Goal: Entertainment & Leisure: Consume media (video, audio)

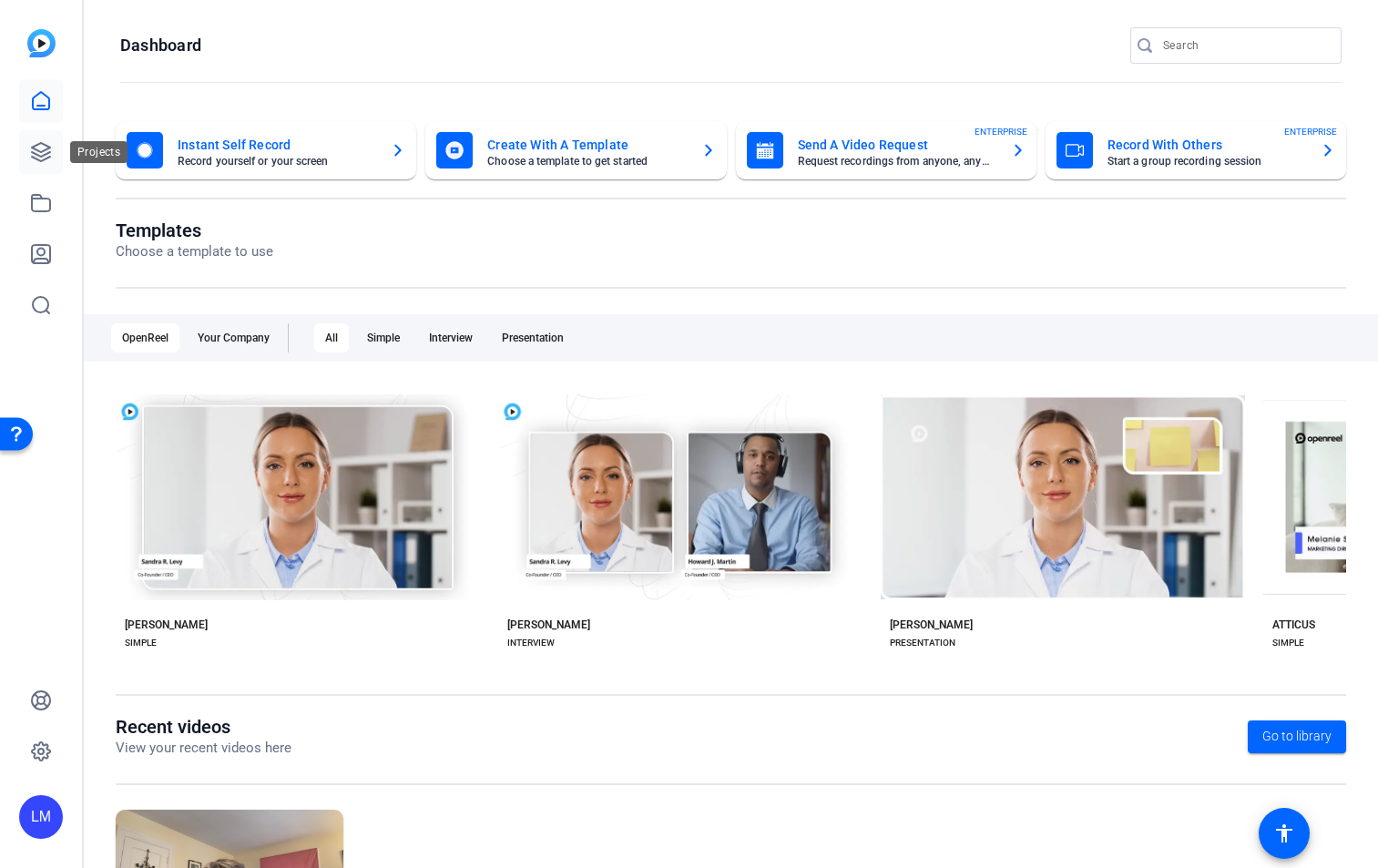
click at [40, 154] on icon at bounding box center [41, 152] width 22 height 22
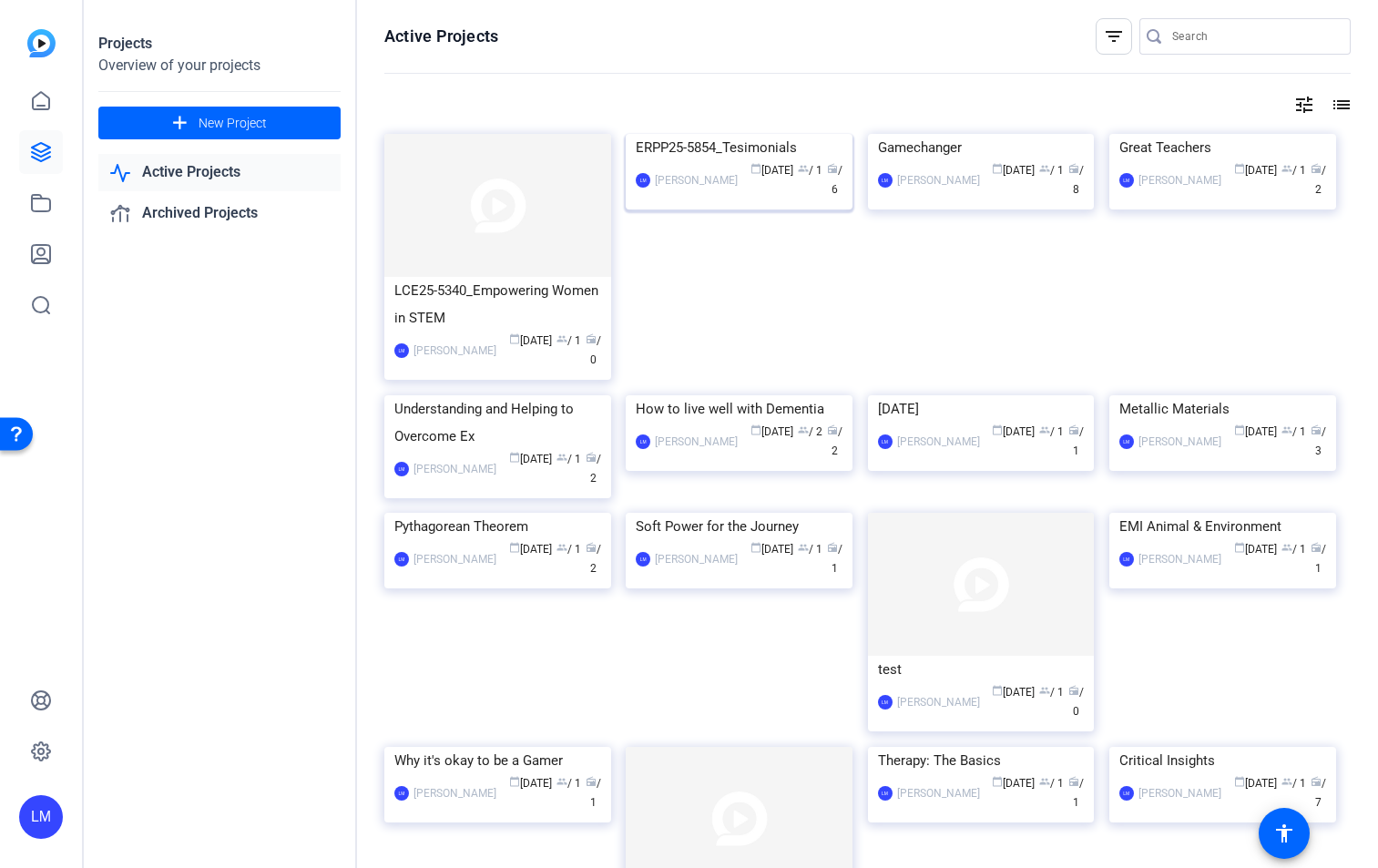
click at [730, 134] on img at bounding box center [739, 134] width 226 height 0
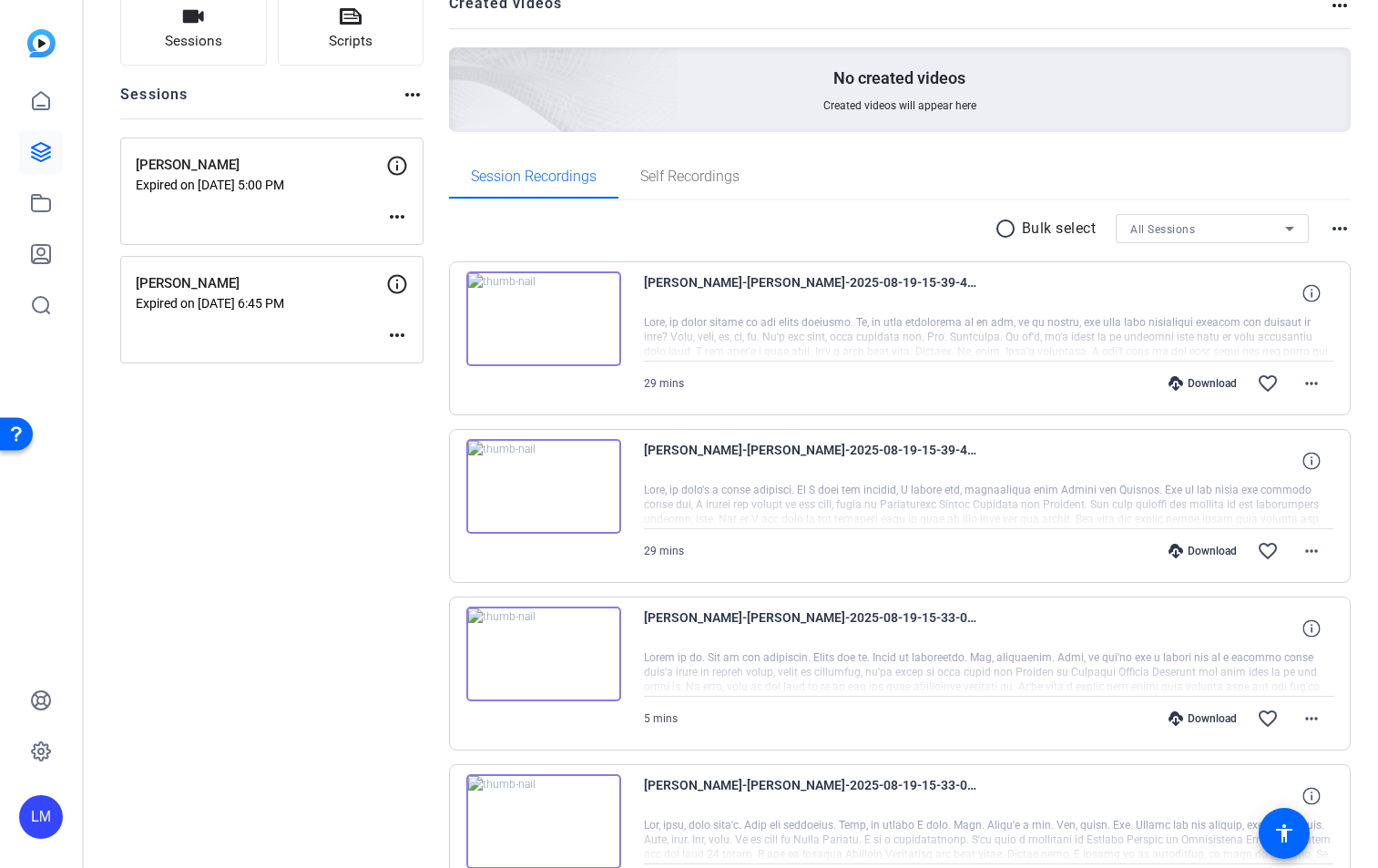
scroll to position [221, 0]
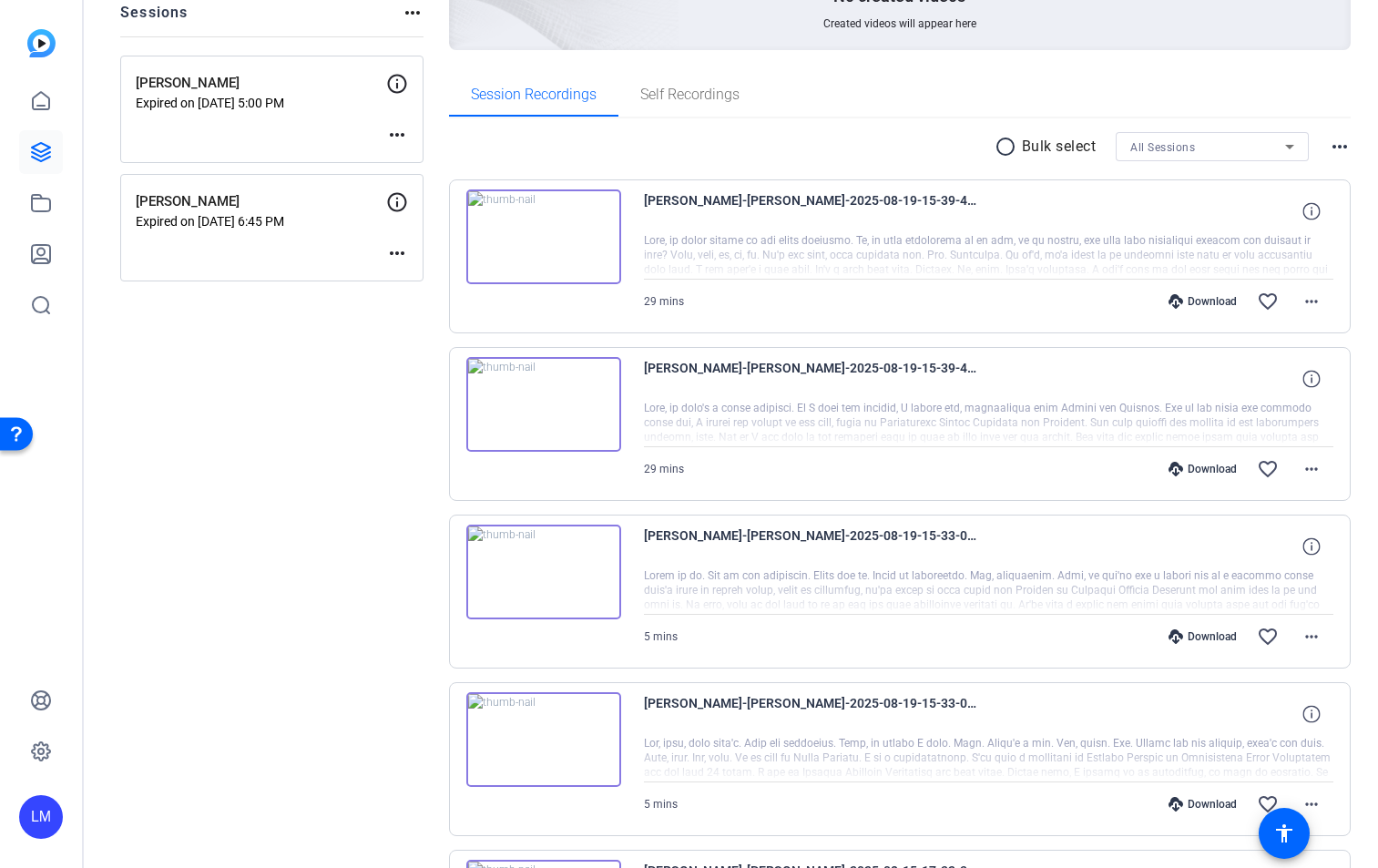
click at [548, 404] on img at bounding box center [544, 403] width 155 height 94
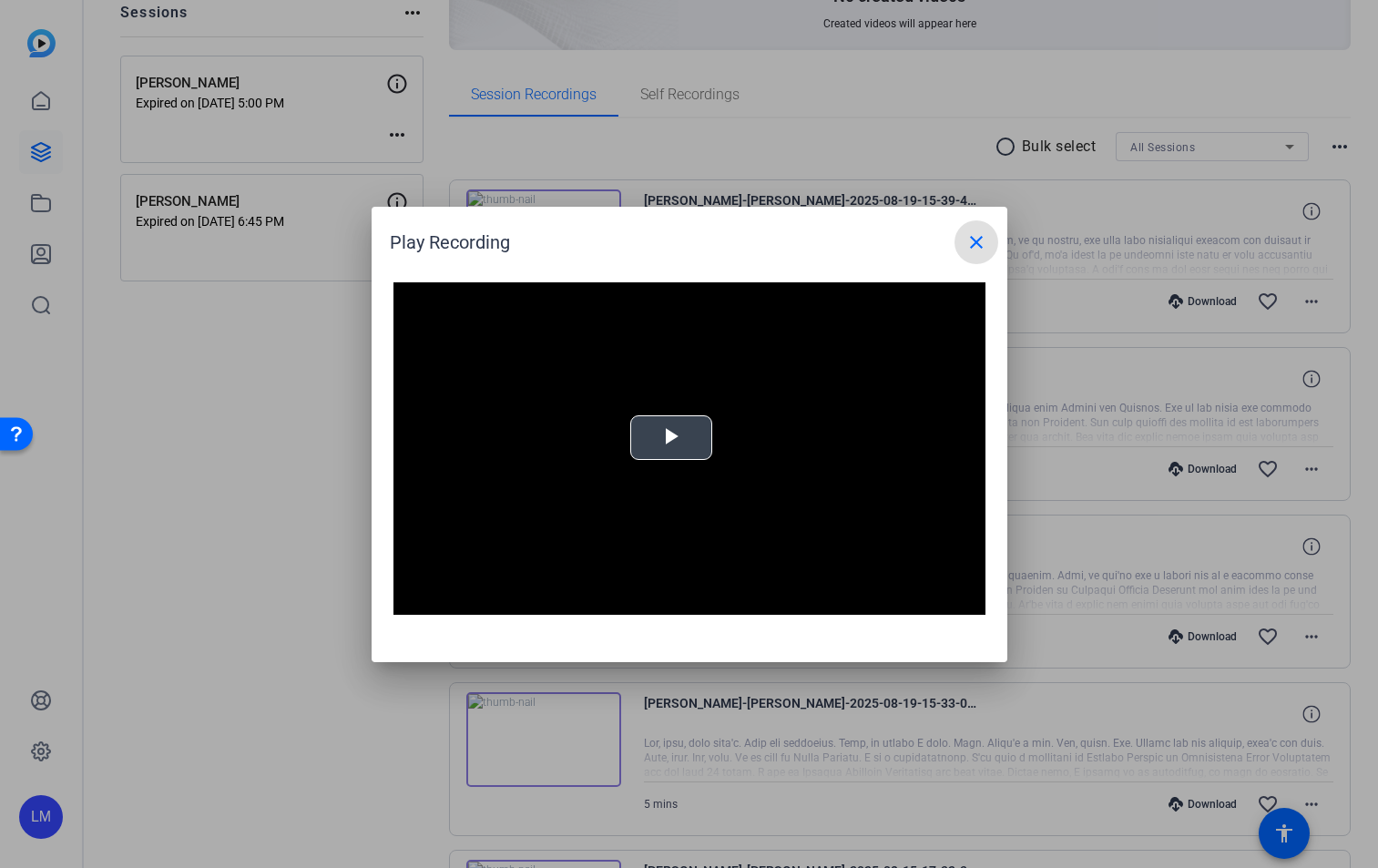
click at [671, 437] on span "Video Player" at bounding box center [671, 437] width 0 height 0
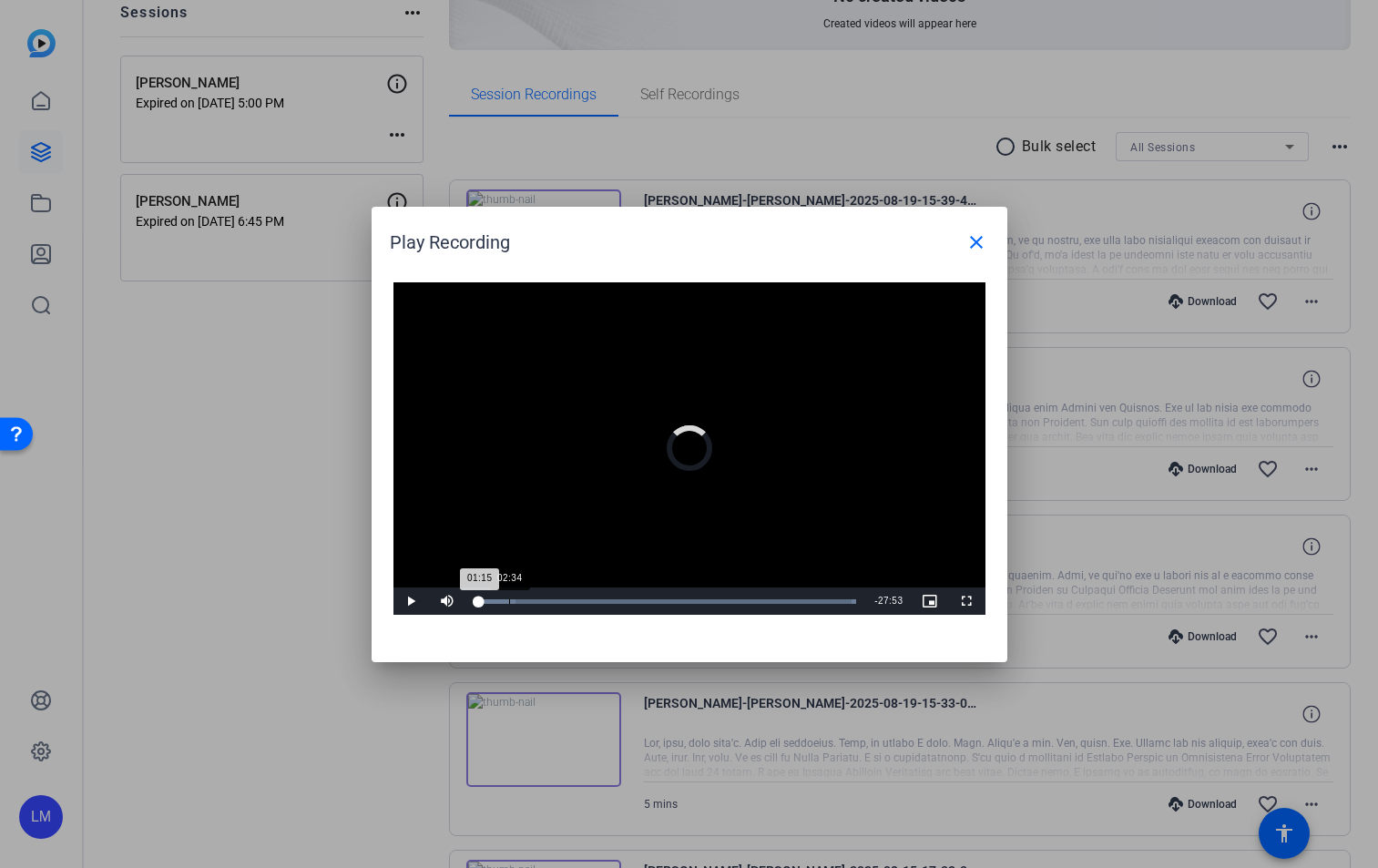
drag, startPoint x: 477, startPoint y: 601, endPoint x: 529, endPoint y: 603, distance: 52.0
click at [526, 601] on div "Loaded : 100.00% 02:34 01:15" at bounding box center [667, 601] width 381 height 5
click at [410, 601] on span "Video Player" at bounding box center [412, 601] width 37 height 0
click at [978, 236] on mat-icon "close" at bounding box center [976, 242] width 22 height 22
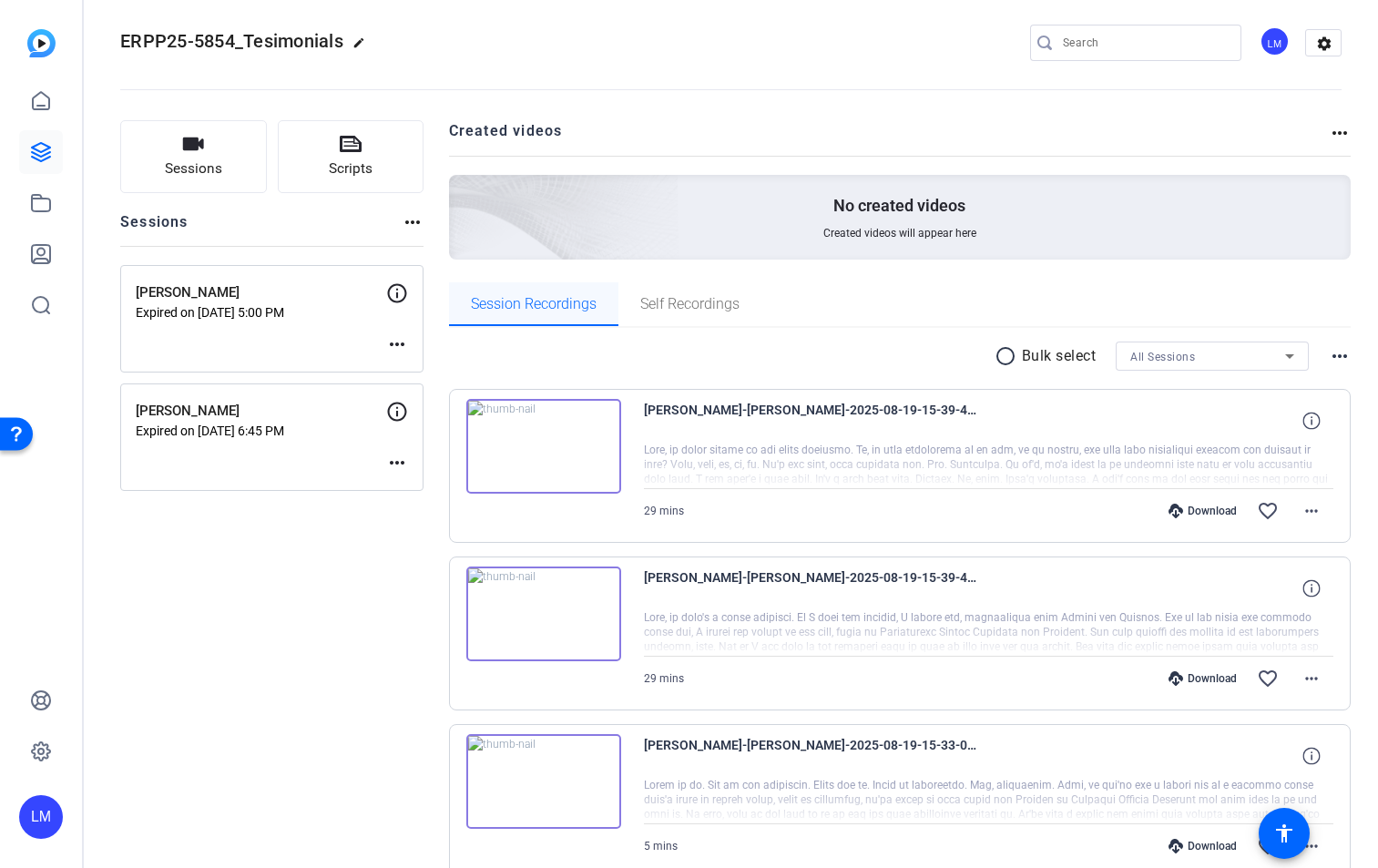
scroll to position [0, 0]
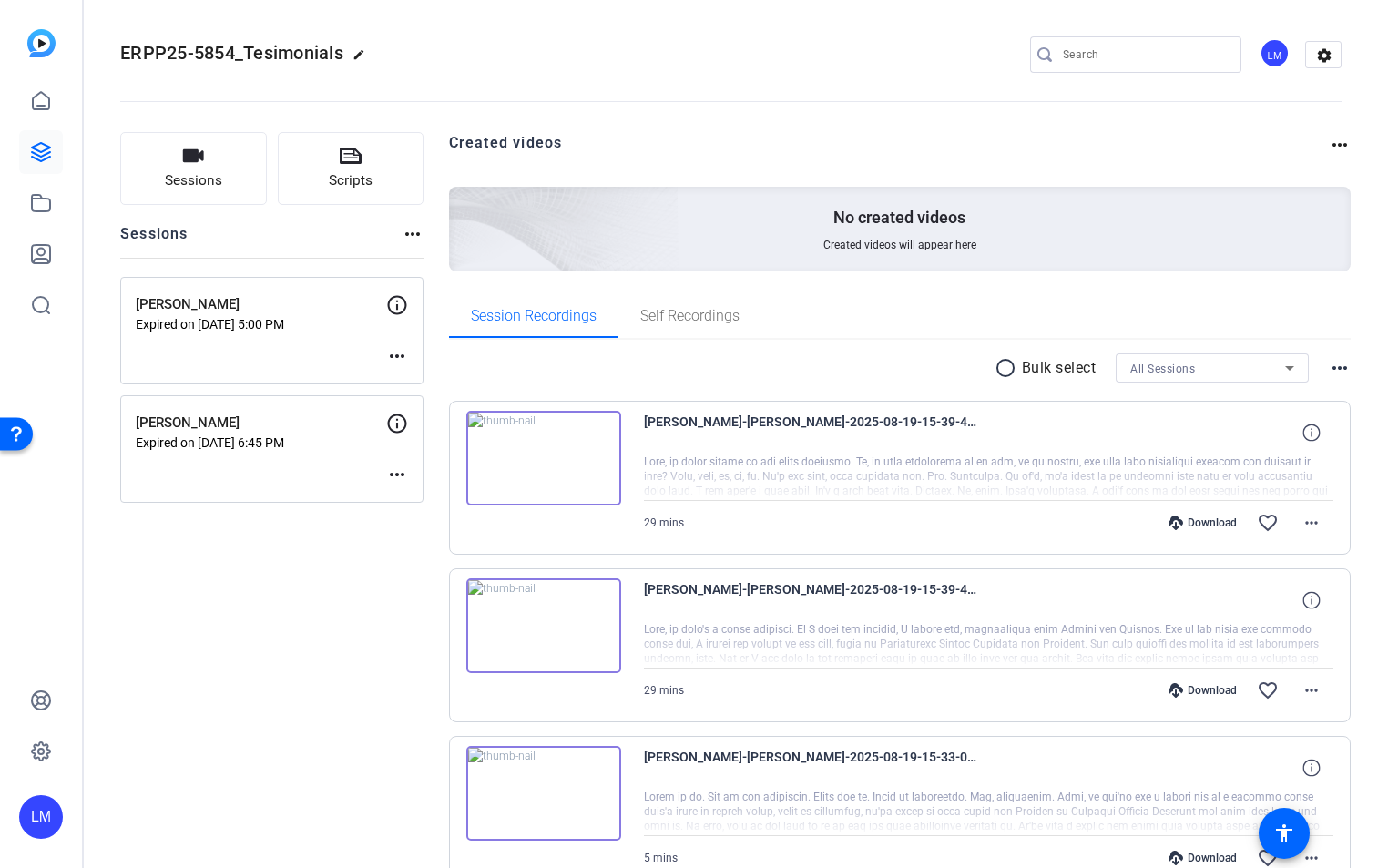
click at [192, 432] on p "[PERSON_NAME]" at bounding box center [260, 423] width 250 height 21
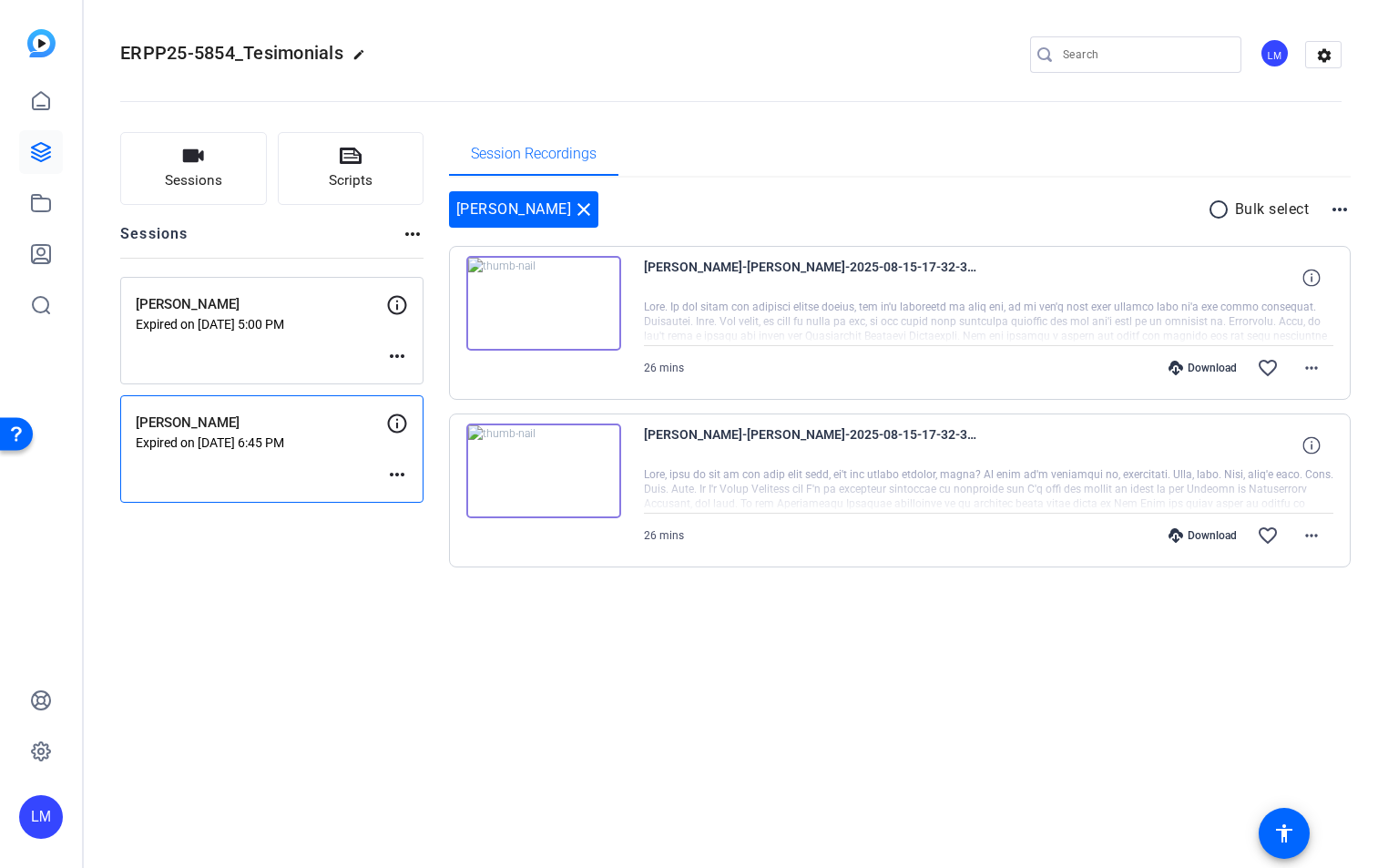
click at [540, 474] on img at bounding box center [544, 470] width 155 height 94
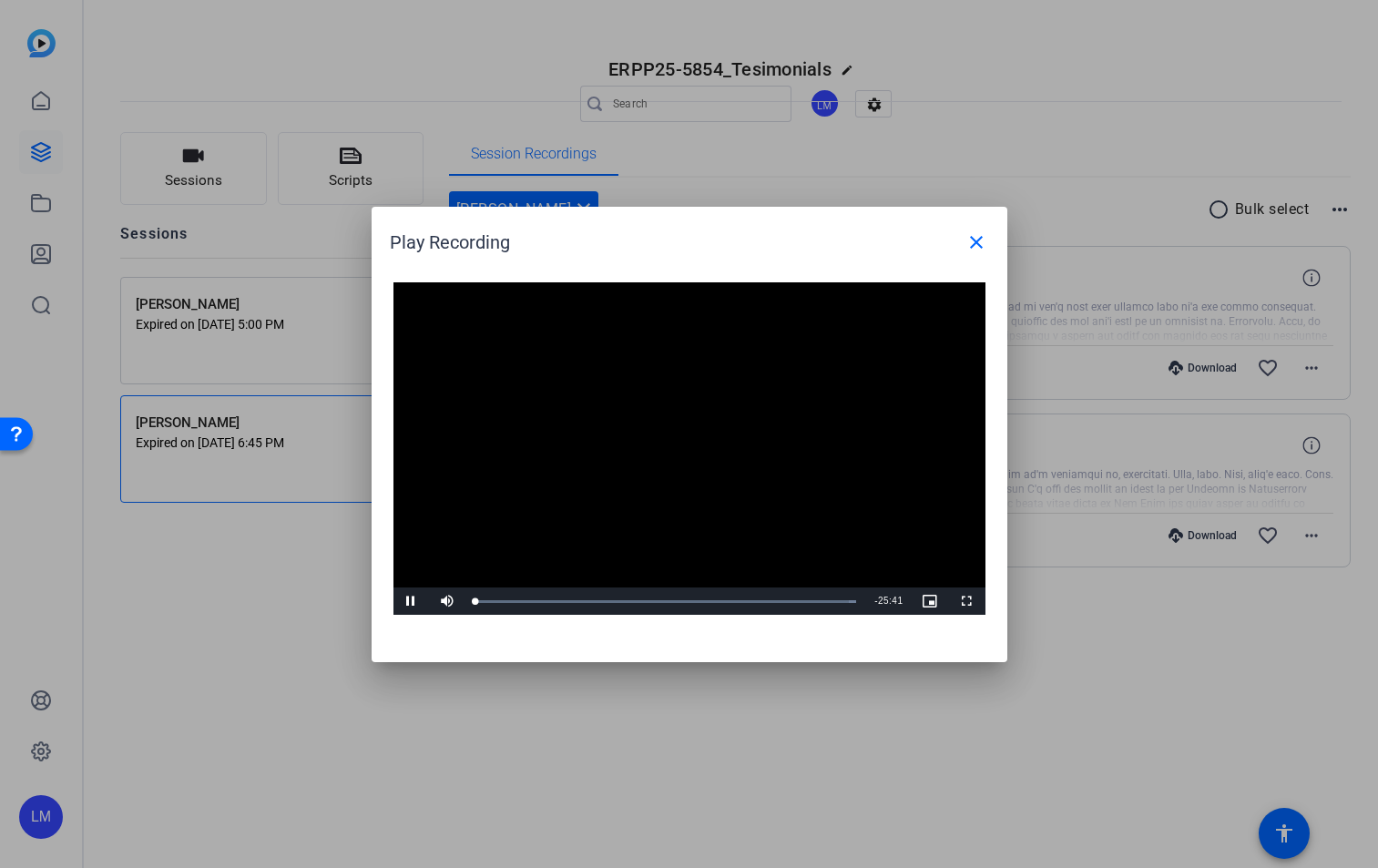
click at [678, 439] on video "Video Player" at bounding box center [689, 449] width 592 height 334
click at [557, 599] on div "05:27" at bounding box center [557, 601] width 1 height 5
click at [415, 601] on span "Video Player" at bounding box center [412, 601] width 37 height 0
click at [413, 601] on span "Video Player" at bounding box center [412, 601] width 37 height 0
click at [981, 238] on mat-icon "close" at bounding box center [976, 242] width 22 height 22
